Goal: Use online tool/utility

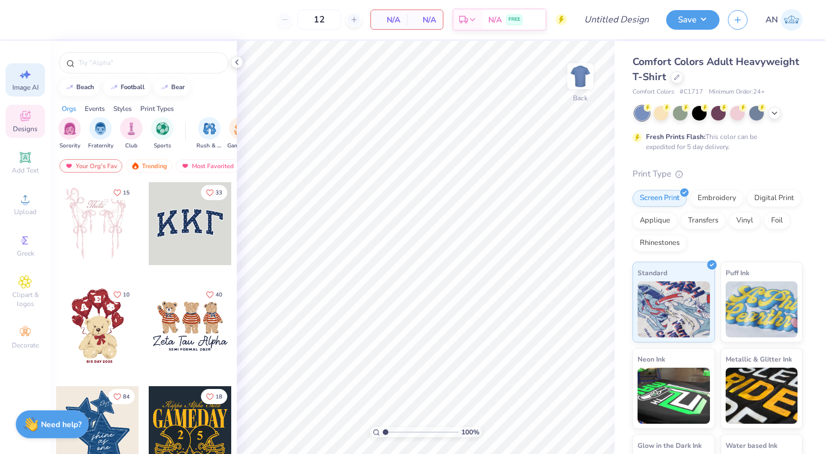
click at [30, 85] on span "Image AI" at bounding box center [25, 87] width 26 height 9
select select "4"
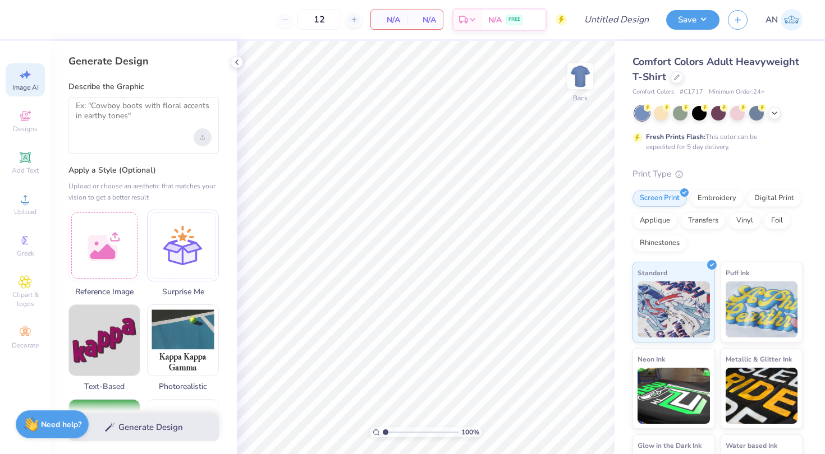
click at [202, 134] on div "Upload image" at bounding box center [203, 137] width 18 height 18
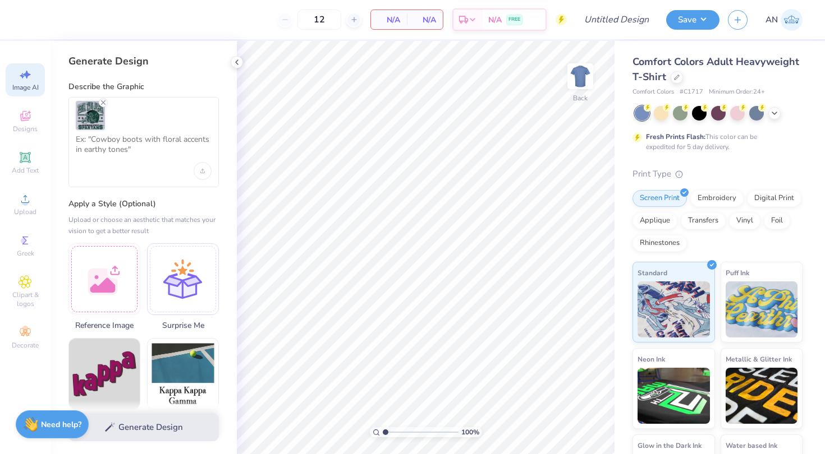
click at [125, 130] on div at bounding box center [143, 142] width 150 height 90
click at [120, 144] on textarea at bounding box center [144, 149] width 136 height 28
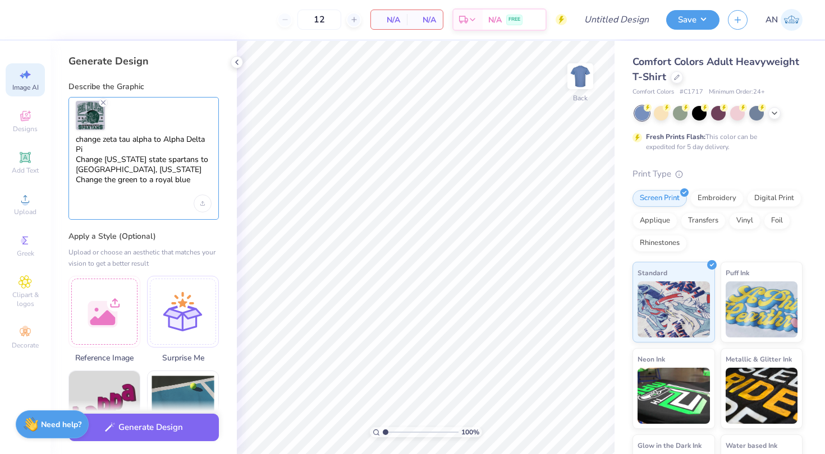
click at [140, 182] on textarea "change zeta tau alpha to Alpha Delta Pi Change [US_STATE] state spartans to [GE…" at bounding box center [144, 165] width 136 height 61
click at [214, 182] on div "change zeta tau alpha to Alpha Delta Pi Change [US_STATE] state spartans to [GE…" at bounding box center [143, 158] width 150 height 123
click at [210, 180] on textarea "change zeta tau alpha to Alpha Delta Pi Change [US_STATE] state spartans to [GE…" at bounding box center [144, 165] width 136 height 61
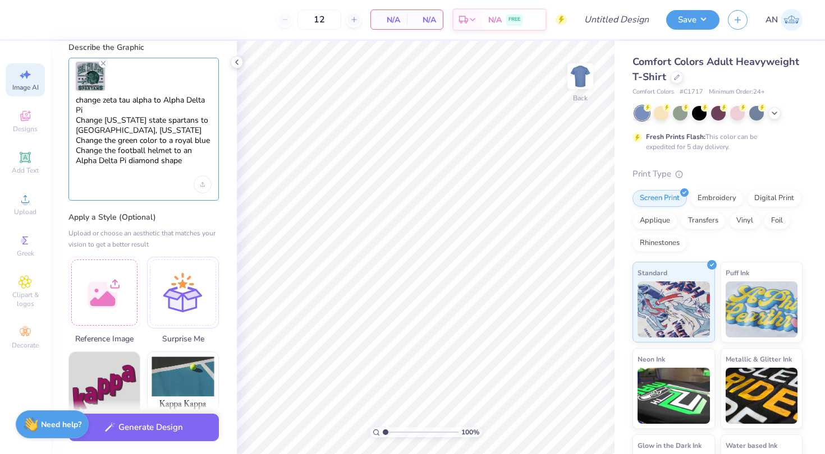
scroll to position [23, 0]
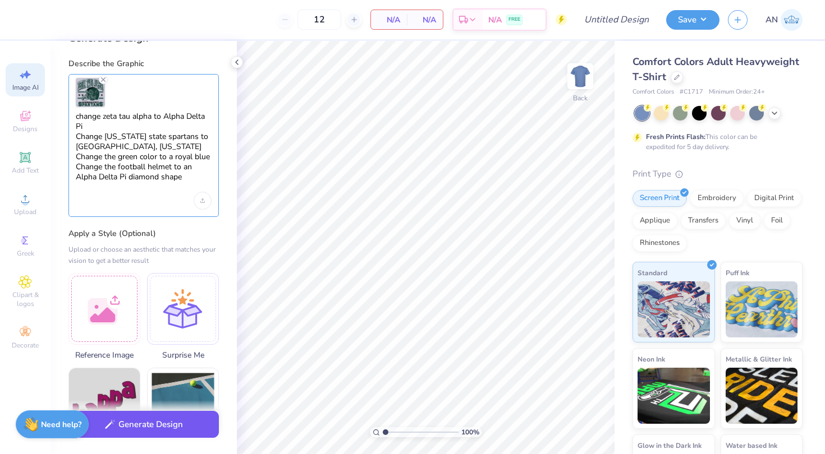
type textarea "change zeta tau alpha to Alpha Delta Pi Change [US_STATE] state spartans to [GE…"
click at [145, 428] on button "Generate Design" at bounding box center [143, 424] width 150 height 27
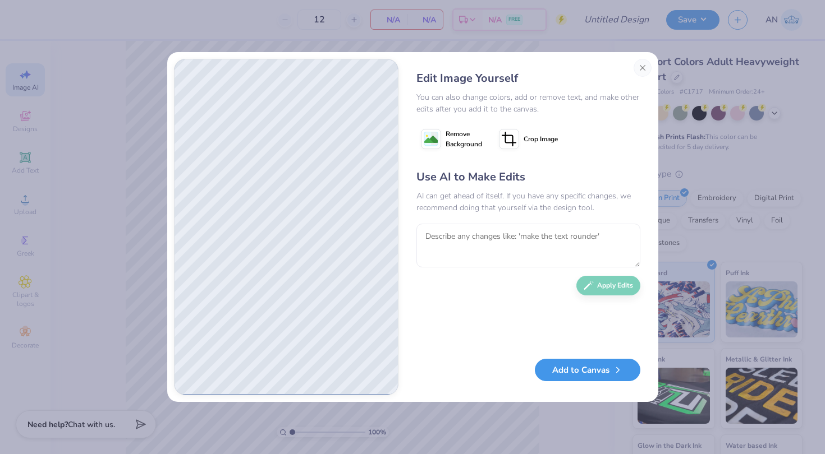
click at [578, 374] on button "Add to Canvas" at bounding box center [587, 370] width 105 height 23
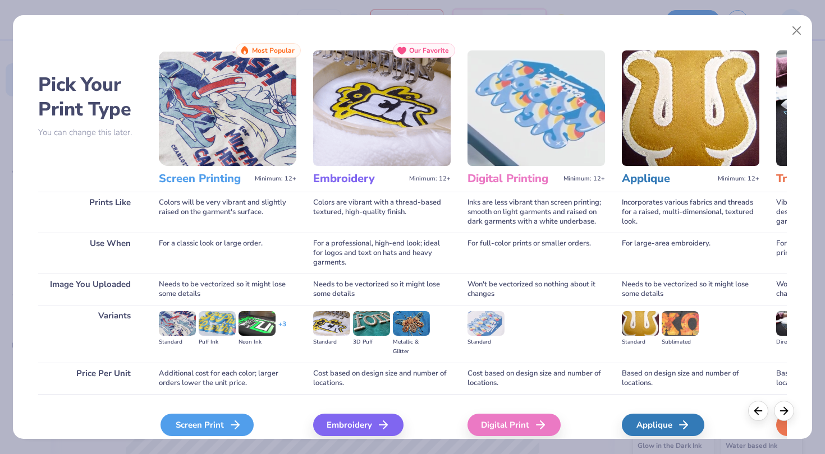
click at [221, 419] on div "Screen Print" at bounding box center [206, 425] width 93 height 22
